Goal: Task Accomplishment & Management: Manage account settings

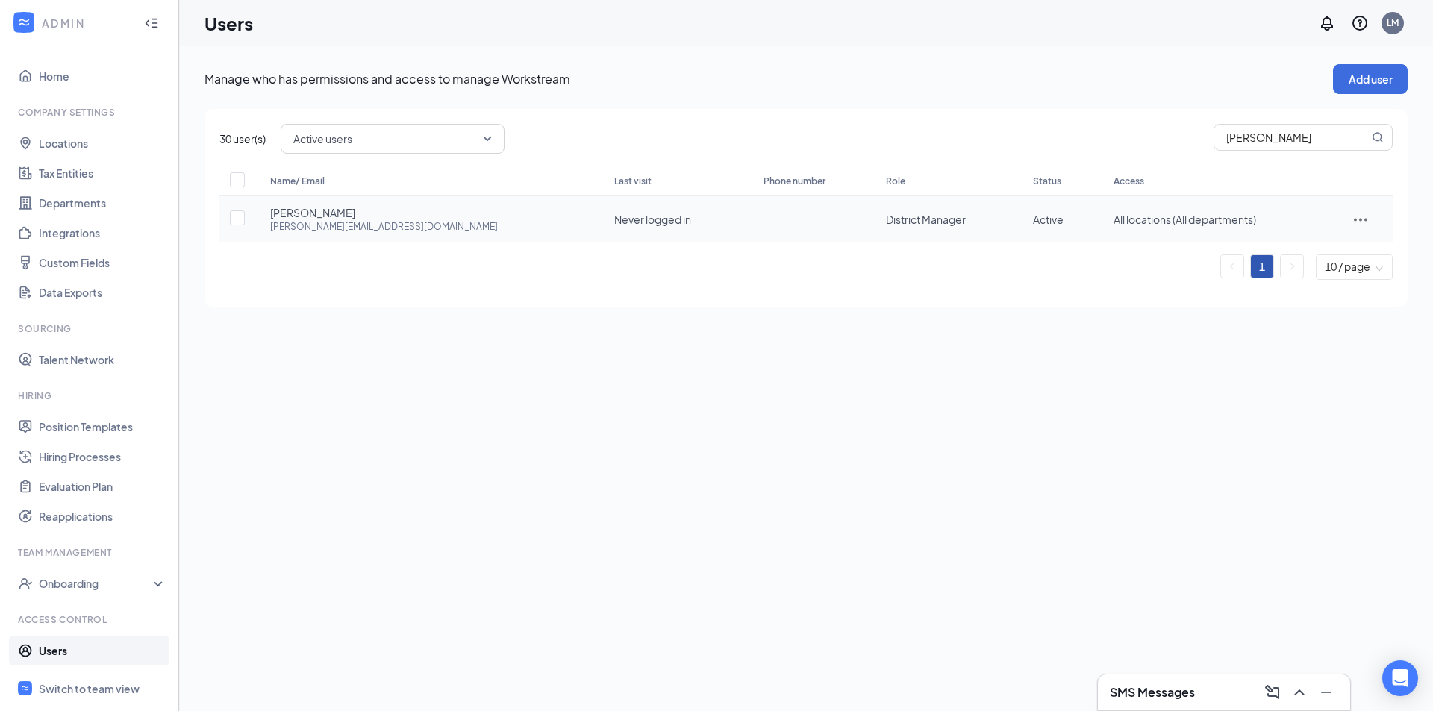
click at [1352, 225] on icon "ActionsIcon" at bounding box center [1361, 219] width 18 height 18
click at [1291, 249] on span "Edit user" at bounding box center [1294, 250] width 43 height 13
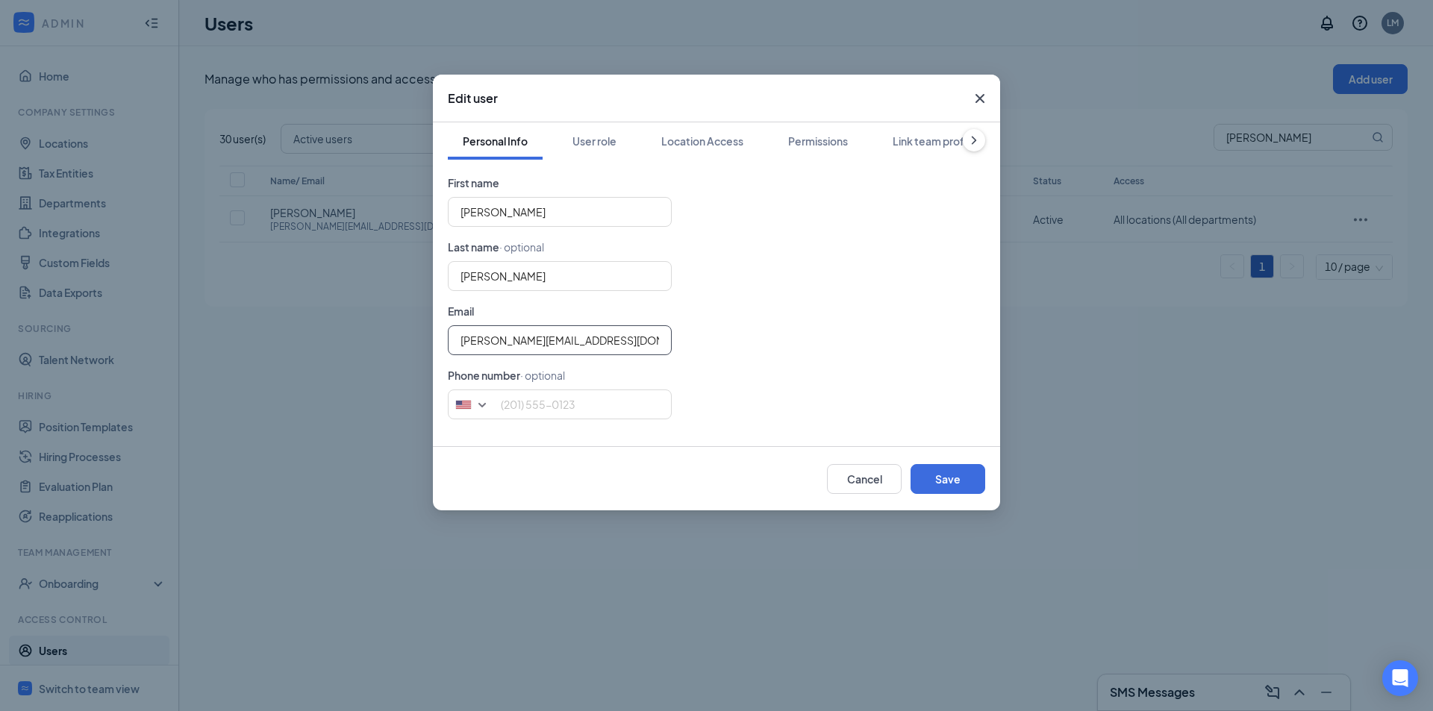
click at [539, 340] on input "[PERSON_NAME][EMAIL_ADDRESS][DOMAIN_NAME]" at bounding box center [560, 340] width 224 height 30
click at [494, 340] on input "[PERSON_NAME][EMAIL_ADDRESS][DOMAIN_NAME]" at bounding box center [560, 340] width 224 height 30
drag, startPoint x: 592, startPoint y: 338, endPoint x: 244, endPoint y: 375, distance: 349.8
click at [244, 375] on div "Edit user Personal Info User role Location Access Permissions Link team profile…" at bounding box center [716, 355] width 1433 height 711
paste input "Transformers: Age of Extinction"
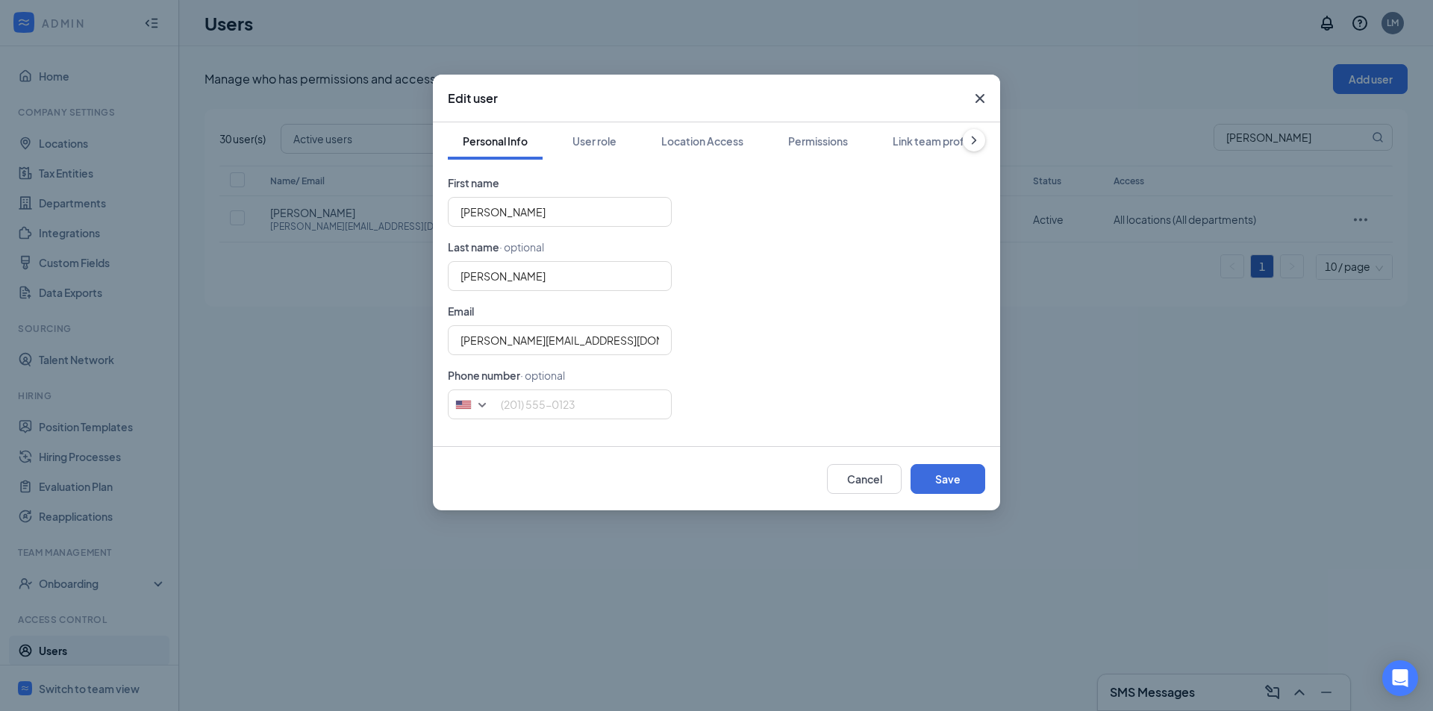
click at [587, 357] on form "First name [PERSON_NAME] Last name · optional [PERSON_NAME] Email [PERSON_NAME]…" at bounding box center [716, 297] width 537 height 245
drag, startPoint x: 573, startPoint y: 342, endPoint x: 278, endPoint y: 372, distance: 297.1
click at [278, 372] on div "Edit user Personal Info User role Location Access Permissions Link team profile…" at bounding box center [716, 355] width 1433 height 711
type input "[PERSON_NAME][EMAIL_ADDRESS][DOMAIN_NAME]"
click at [873, 292] on form "First name [PERSON_NAME] Last name · optional [PERSON_NAME] Email [PERSON_NAME]…" at bounding box center [716, 297] width 537 height 245
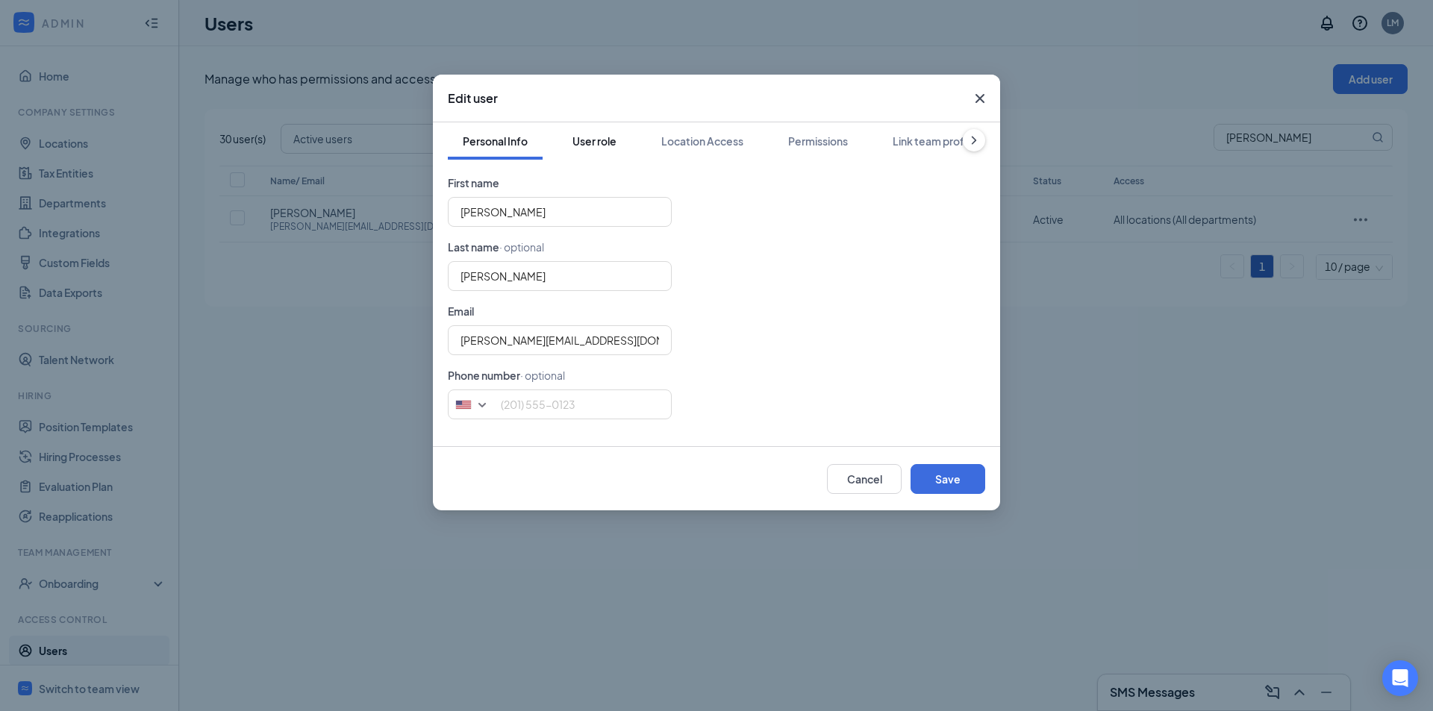
click at [607, 135] on div "User role" at bounding box center [595, 141] width 44 height 15
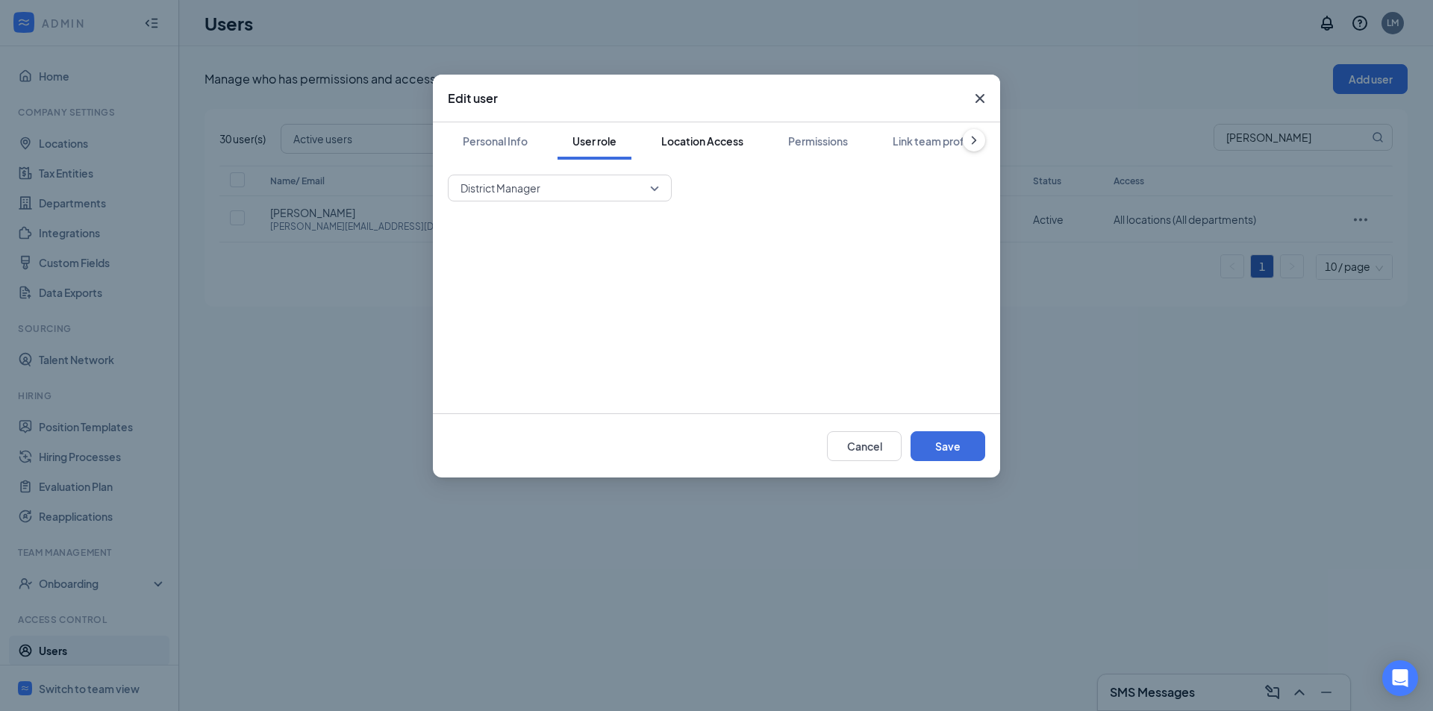
click at [715, 137] on div "Location Access" at bounding box center [702, 141] width 82 height 15
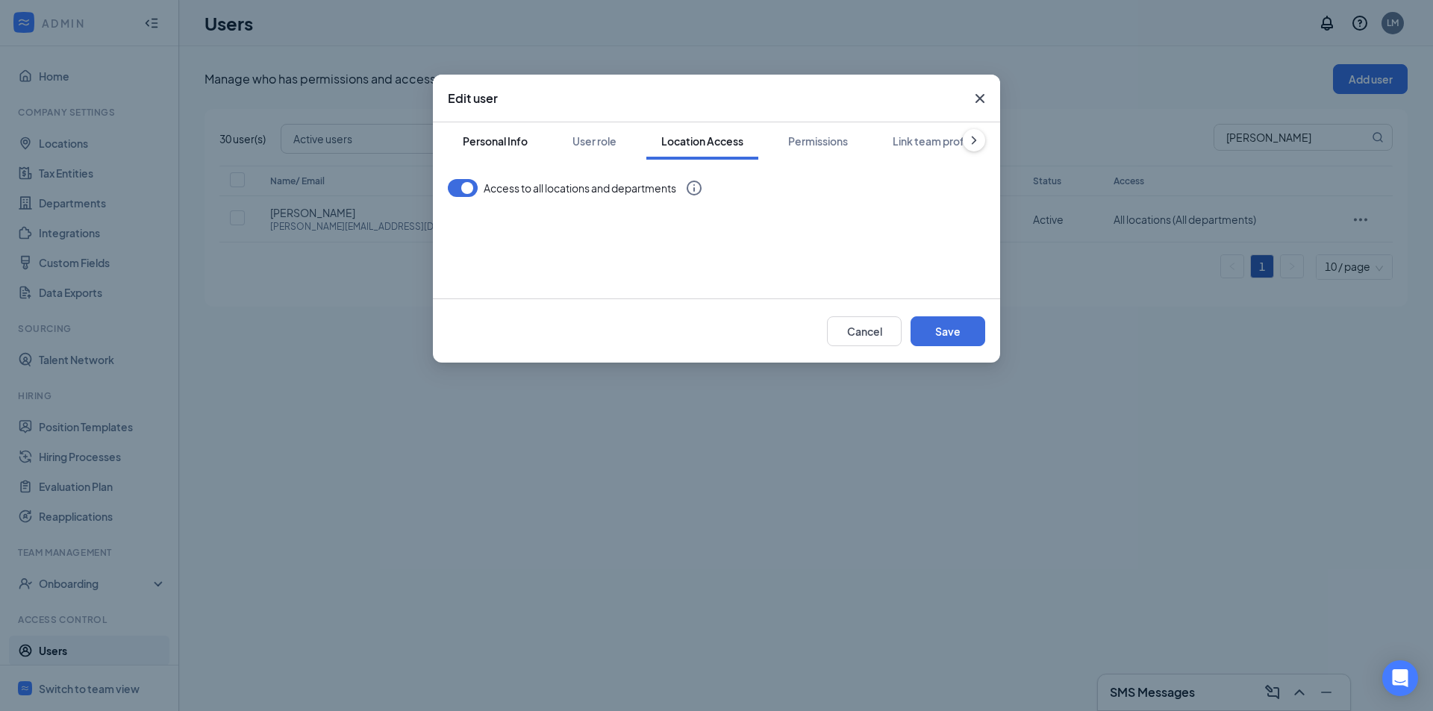
click at [499, 139] on div "Personal Info" at bounding box center [495, 141] width 65 height 15
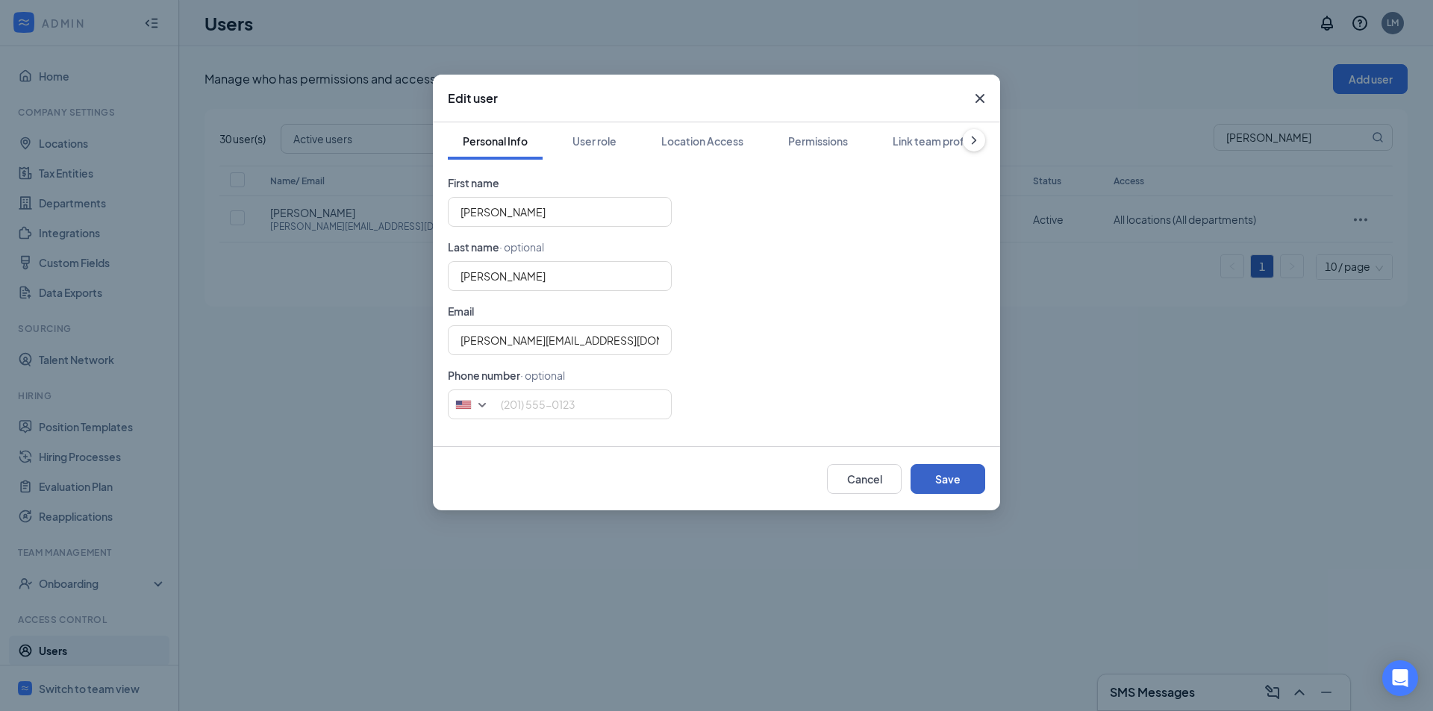
click at [961, 481] on button "Save" at bounding box center [948, 479] width 75 height 30
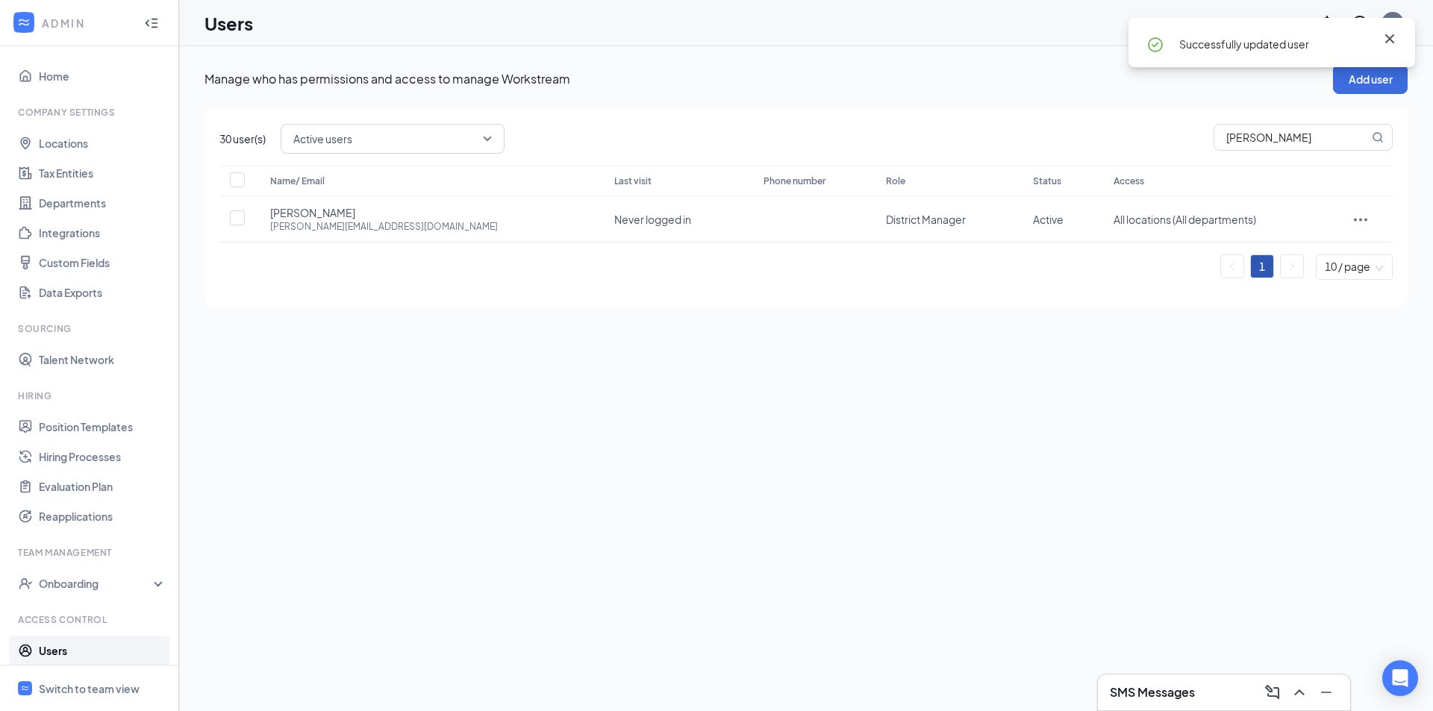
click at [1390, 40] on icon "Cross" at bounding box center [1390, 39] width 18 height 18
click at [1354, 219] on icon "ActionsIcon" at bounding box center [1360, 219] width 13 height 3
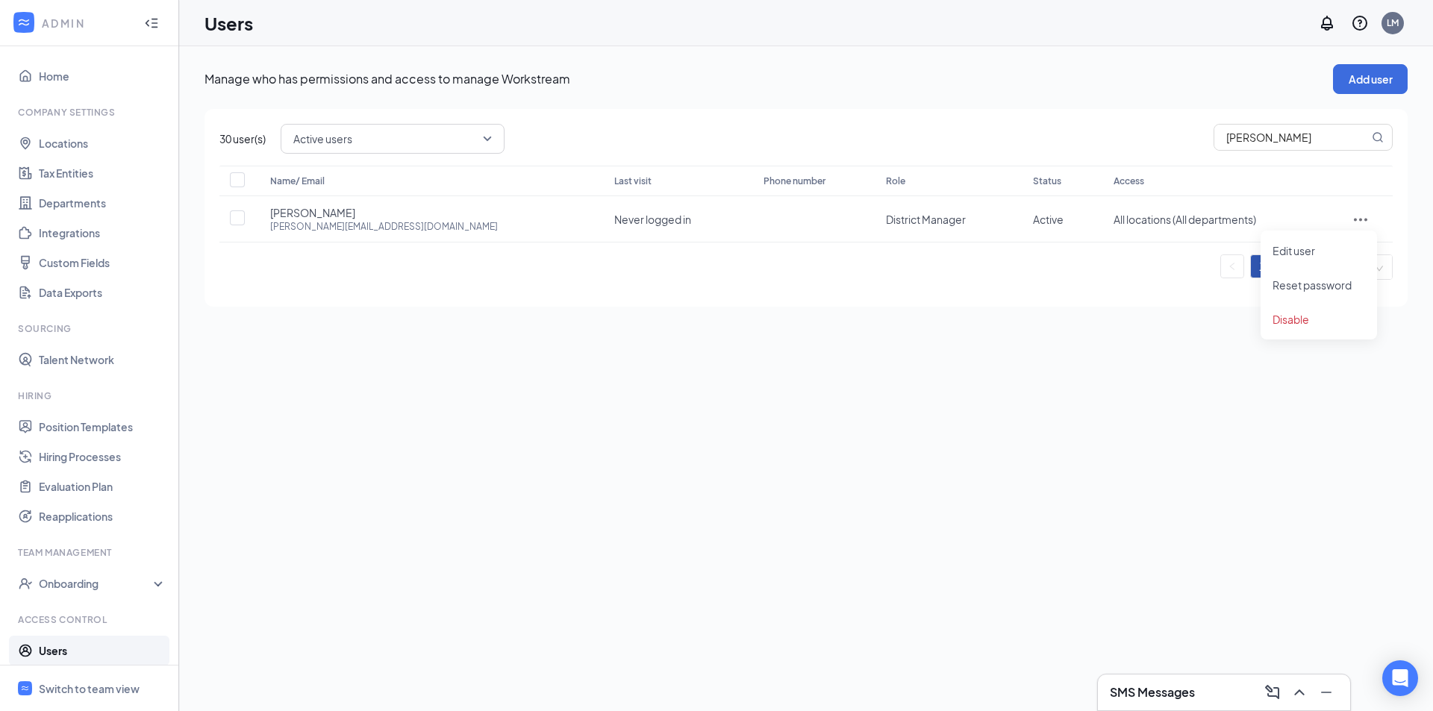
click at [989, 278] on ul "1 10 / page" at bounding box center [805, 267] width 1173 height 25
click at [369, 135] on span "Active users" at bounding box center [385, 139] width 185 height 22
click at [357, 243] on span "Disabled users" at bounding box center [329, 250] width 72 height 16
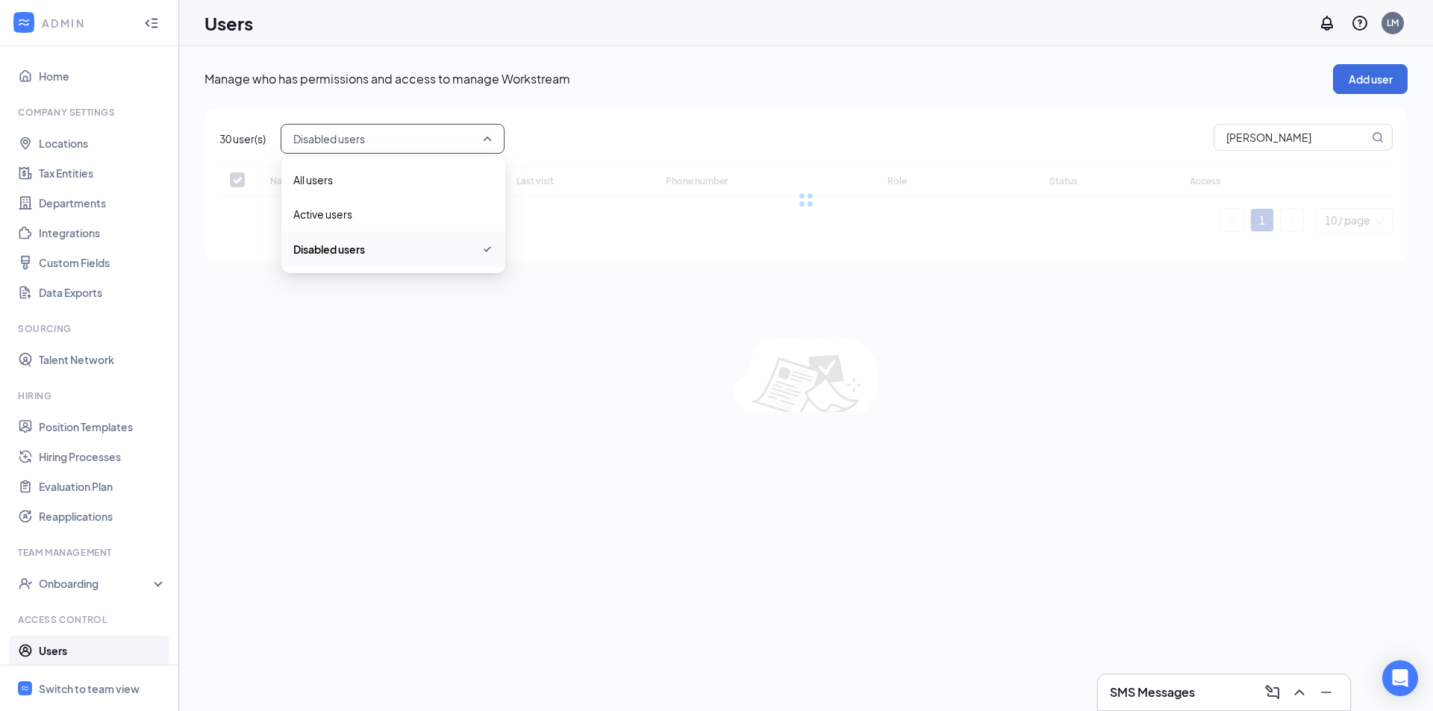
click at [388, 132] on span "Disabled users" at bounding box center [385, 139] width 185 height 22
click at [356, 207] on span "Active users" at bounding box center [393, 214] width 200 height 16
checkbox input "false"
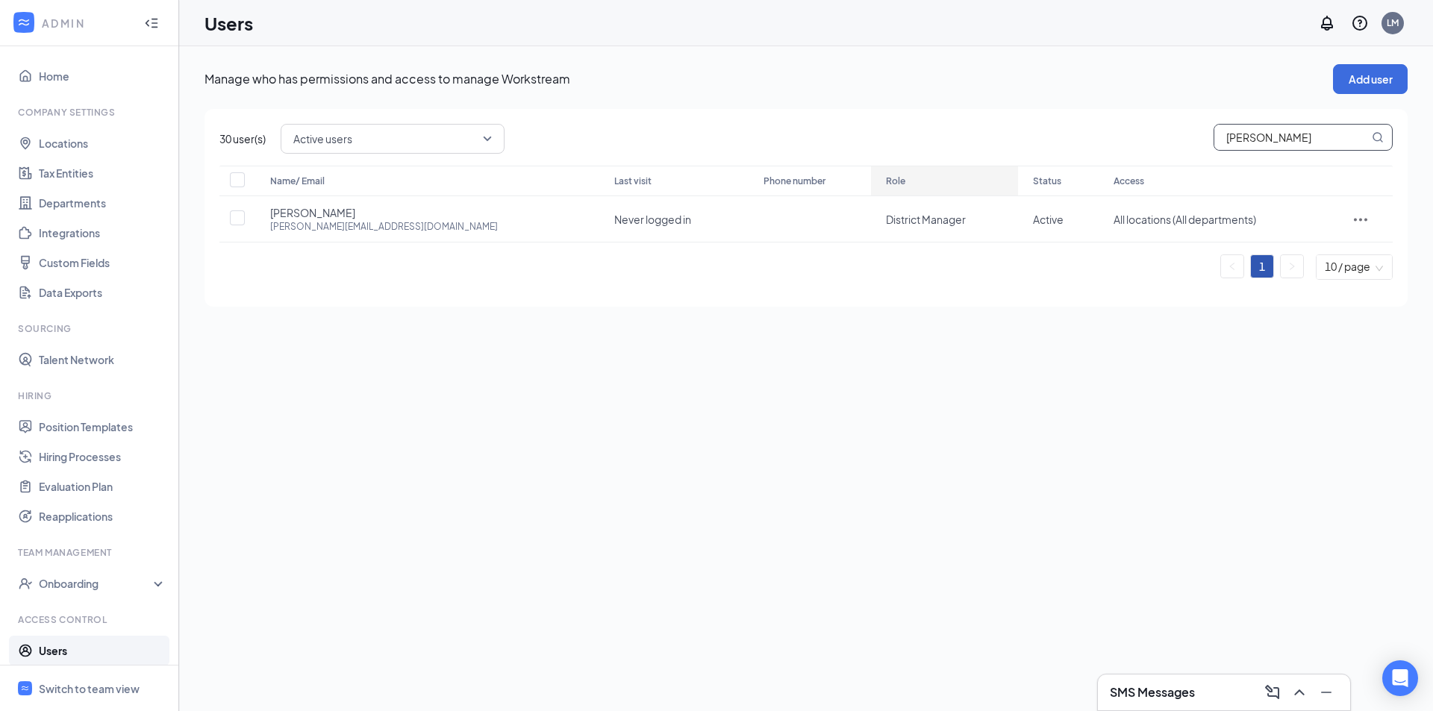
drag, startPoint x: 1287, startPoint y: 148, endPoint x: 883, endPoint y: 191, distance: 406.1
click at [891, 189] on div "30 user(s) Active users active disabled All users Active users Disabled users […" at bounding box center [806, 208] width 1203 height 198
type input "jo4e"
checkbox input "true"
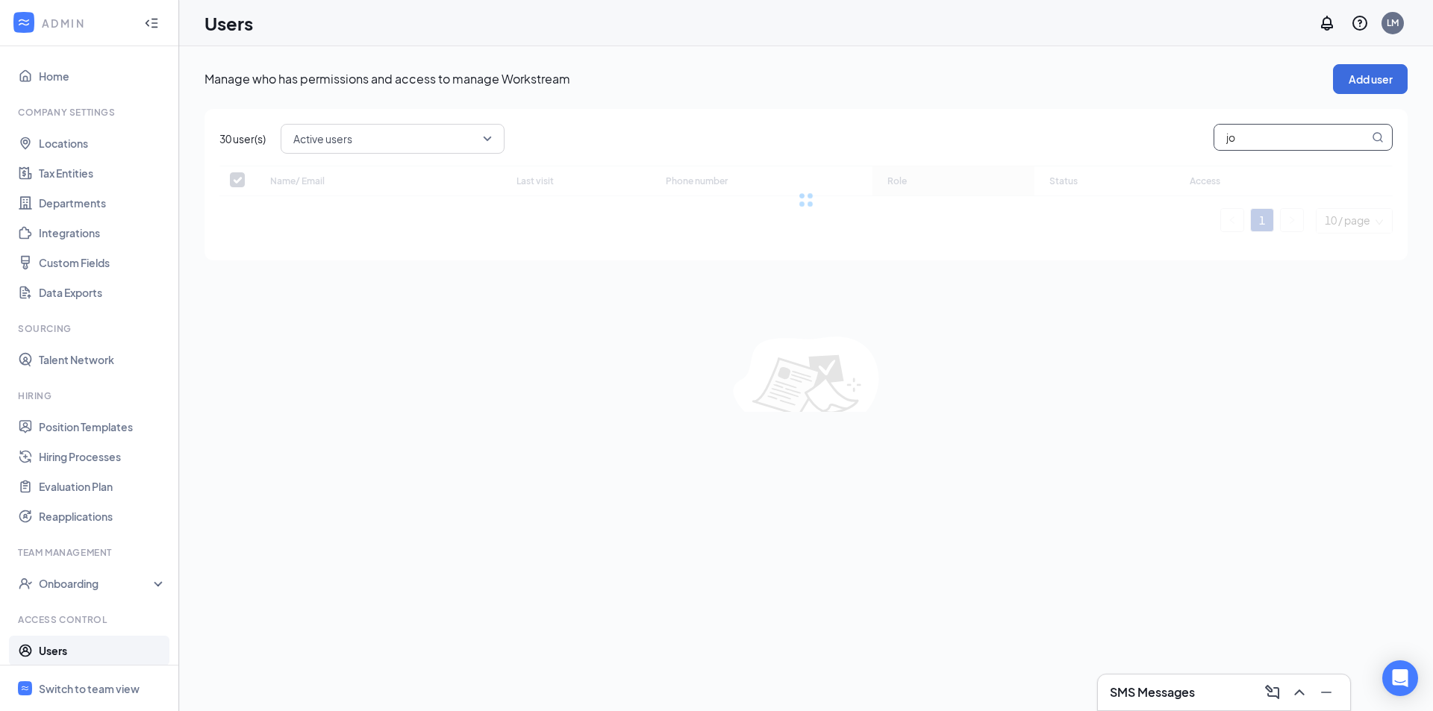
type input "[PERSON_NAME]"
checkbox input "false"
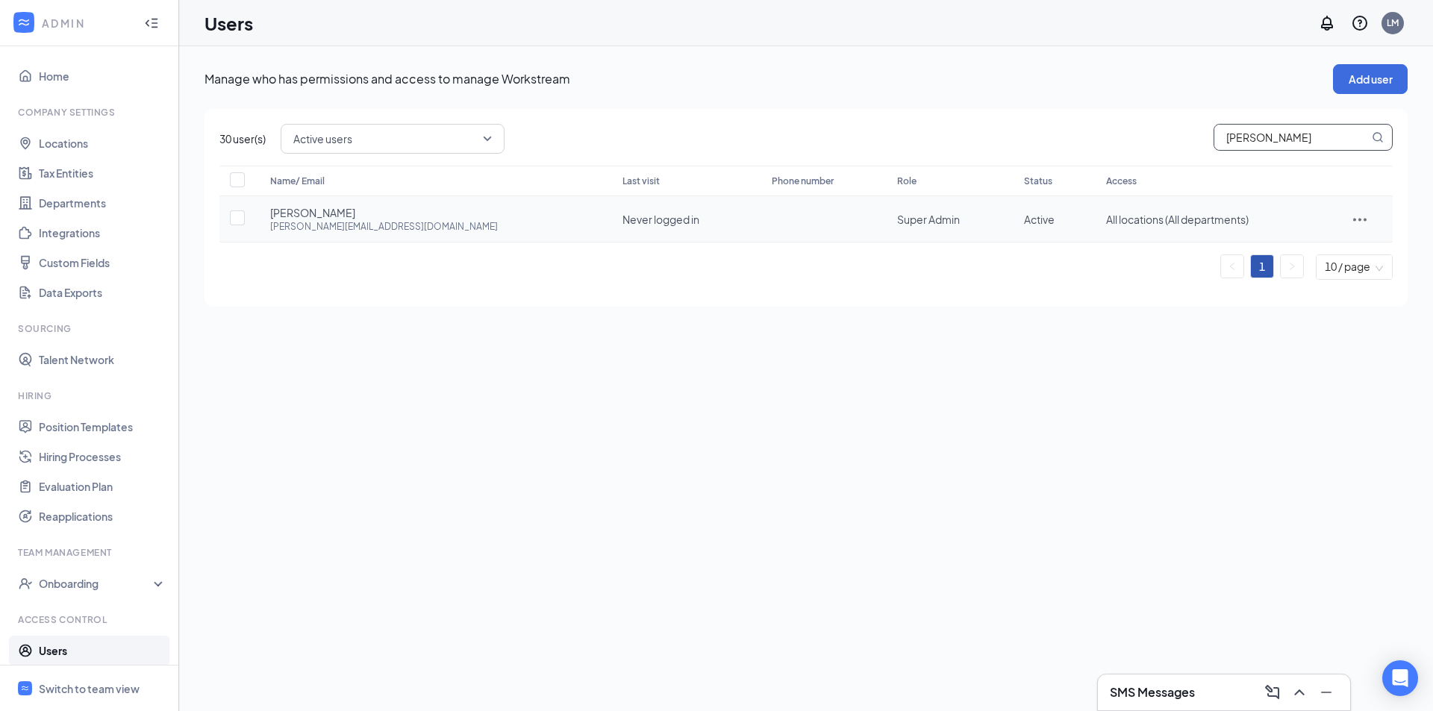
type input "[PERSON_NAME]"
click at [1360, 223] on icon "ActionsIcon" at bounding box center [1360, 219] width 18 height 18
click at [1307, 322] on span "Disable" at bounding box center [1291, 319] width 37 height 13
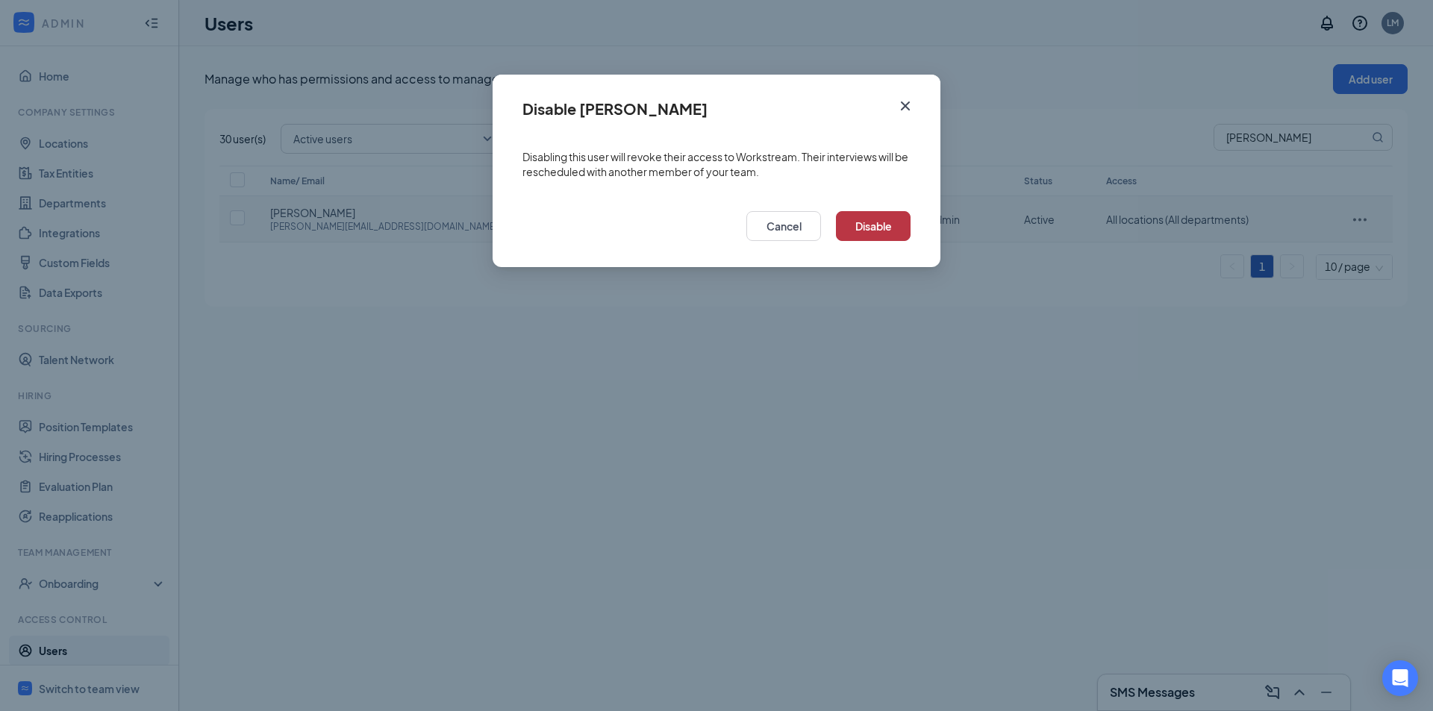
click at [888, 223] on button "Disable" at bounding box center [873, 226] width 75 height 30
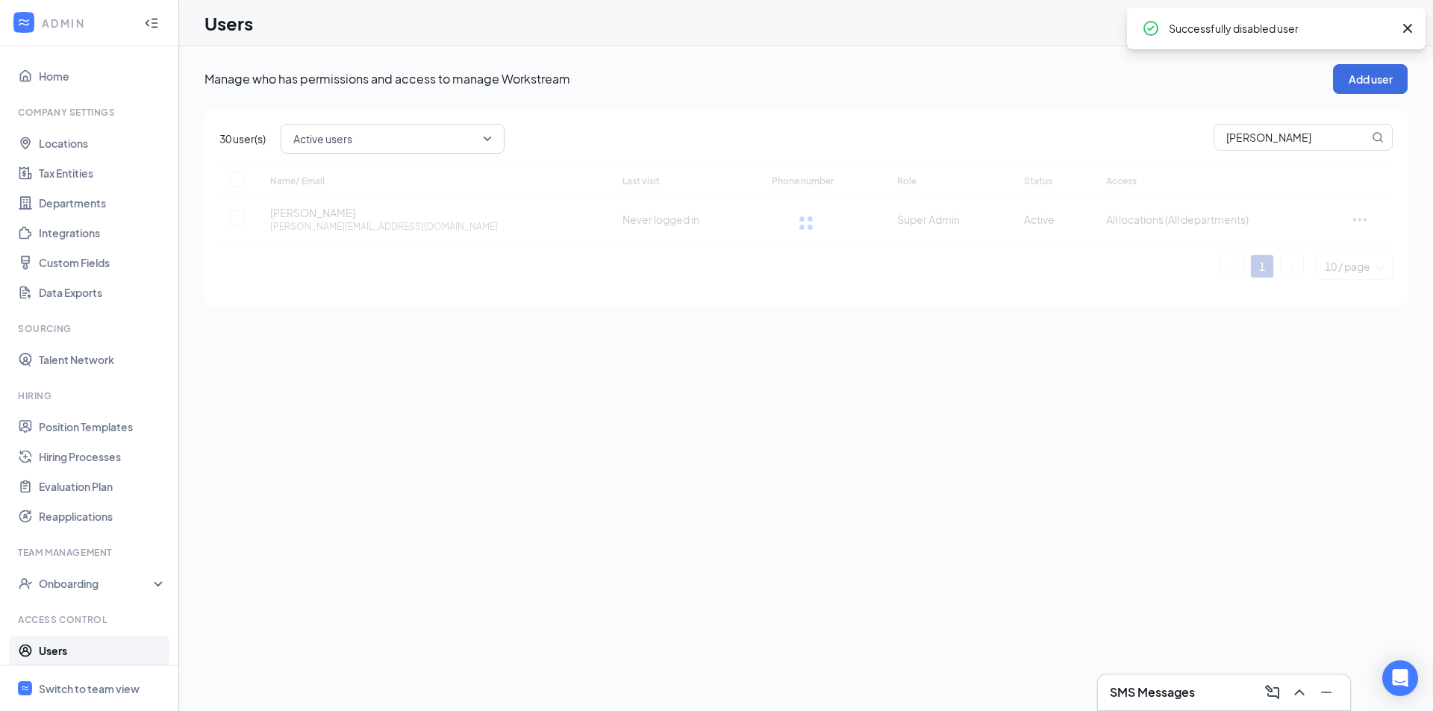
checkbox input "true"
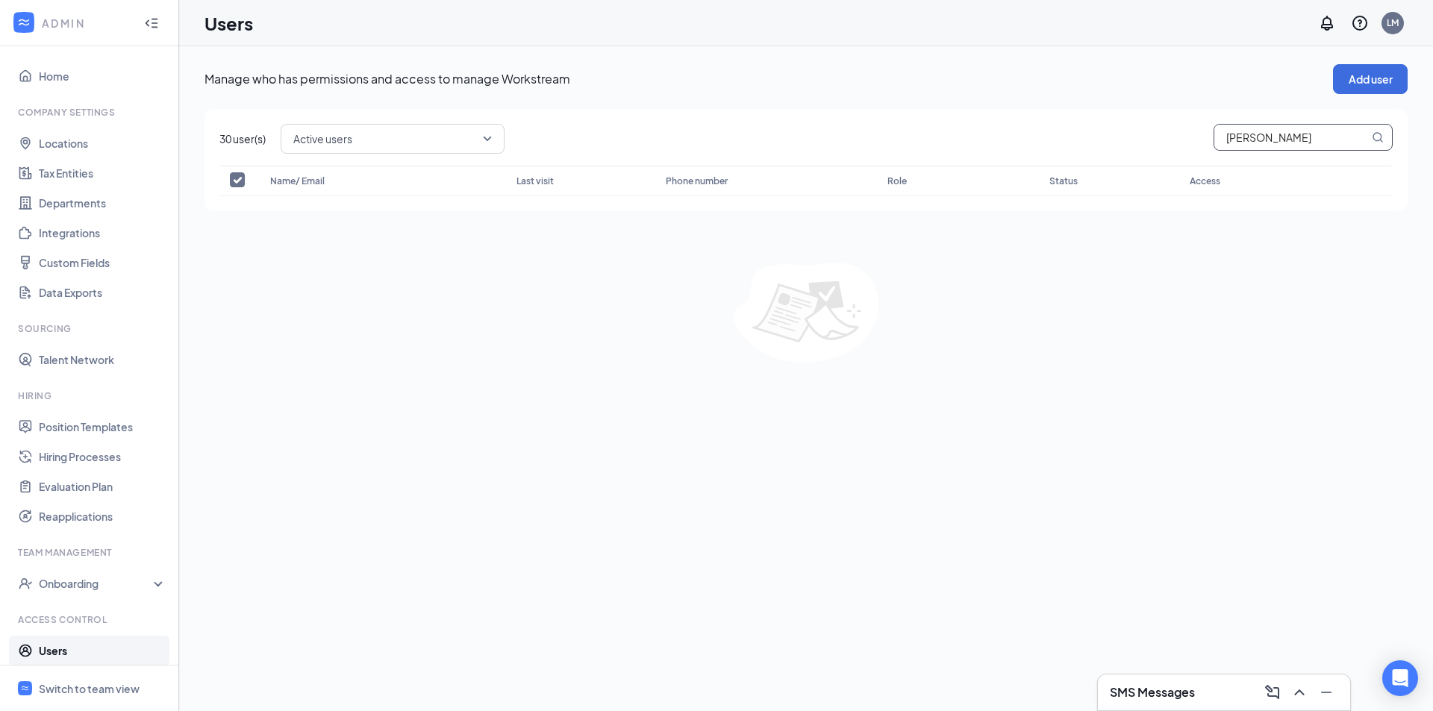
drag, startPoint x: 1269, startPoint y: 131, endPoint x: 917, endPoint y: 141, distance: 351.7
click at [923, 140] on div "Active users active disabled All users Active users Disabled users [PERSON_NAME]" at bounding box center [837, 139] width 1112 height 30
type input "[PERSON_NAME]"
checkbox input "false"
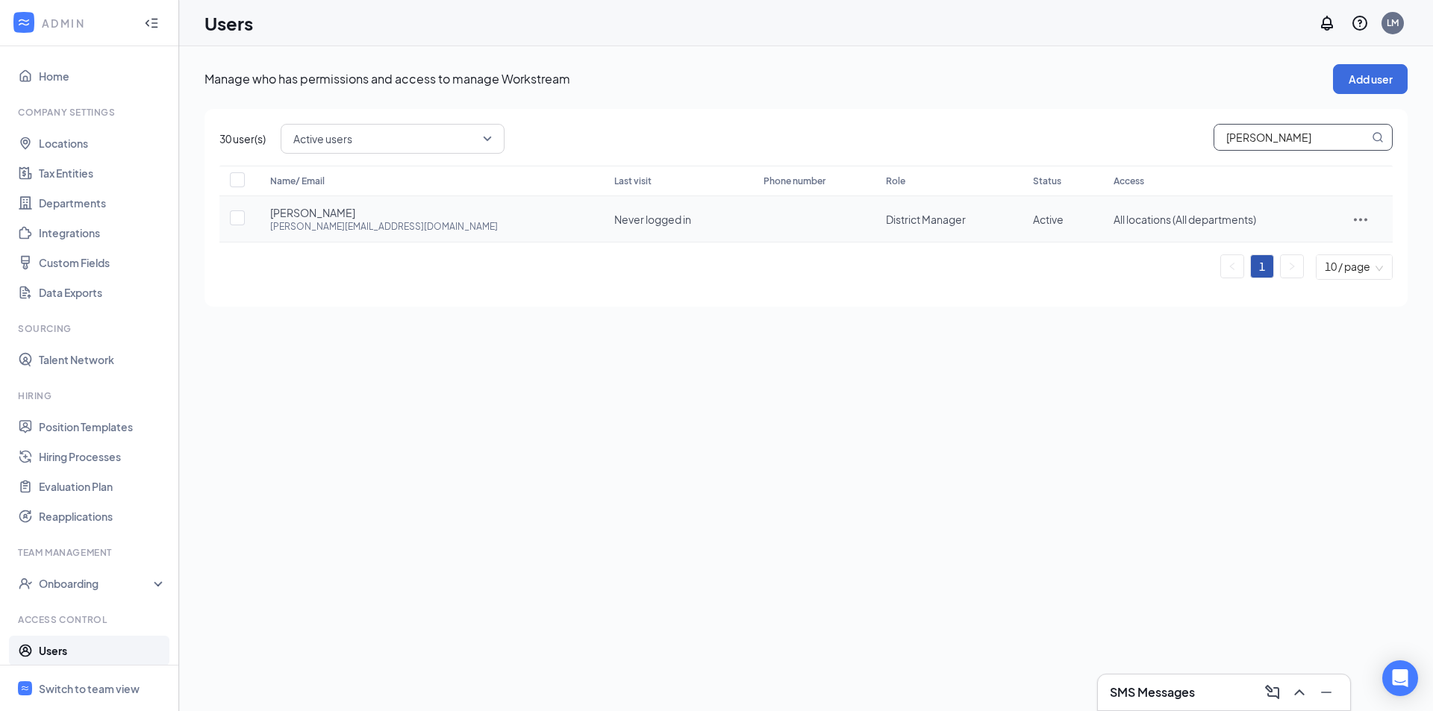
click at [425, 225] on div "[PERSON_NAME] [PERSON_NAME][EMAIL_ADDRESS][DOMAIN_NAME]" at bounding box center [427, 219] width 314 height 28
